Goal: Find specific page/section: Locate a particular part of the current website

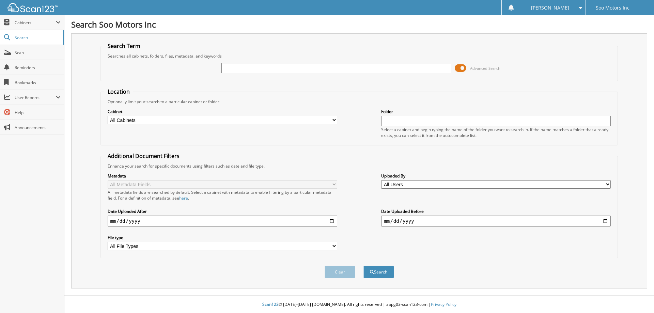
click at [261, 70] on input "text" at bounding box center [337, 68] width 230 height 10
type input "64458"
click at [461, 68] on span at bounding box center [461, 68] width 12 height 10
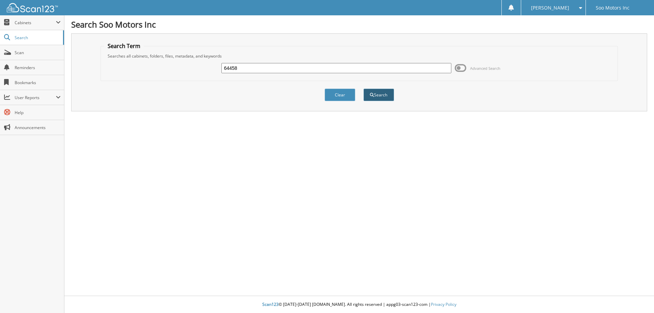
click at [389, 96] on button "Search" at bounding box center [379, 95] width 31 height 13
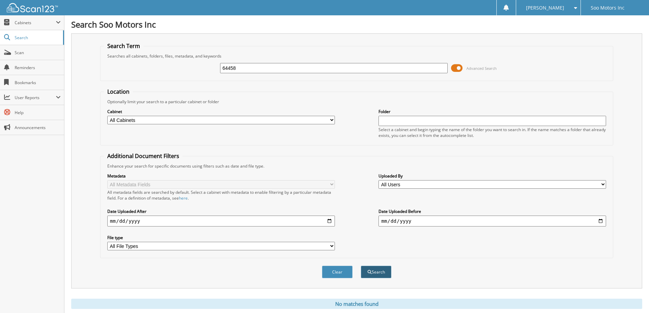
click at [382, 272] on button "Search" at bounding box center [376, 272] width 31 height 13
drag, startPoint x: 265, startPoint y: 67, endPoint x: 177, endPoint y: 65, distance: 88.0
click at [177, 65] on div "64458 Advanced Search" at bounding box center [357, 68] width 506 height 18
type input "63436"
click at [378, 271] on button "Search" at bounding box center [376, 272] width 31 height 13
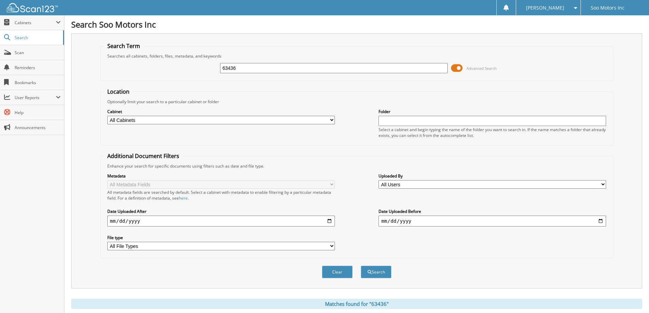
click at [457, 65] on span at bounding box center [457, 68] width 12 height 10
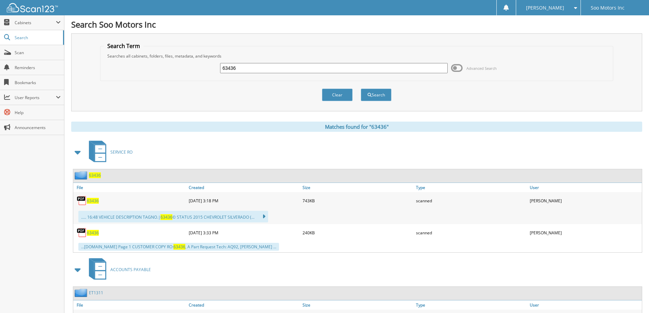
click at [96, 200] on span "63436" at bounding box center [93, 201] width 12 height 6
